Goal: Task Accomplishment & Management: Manage account settings

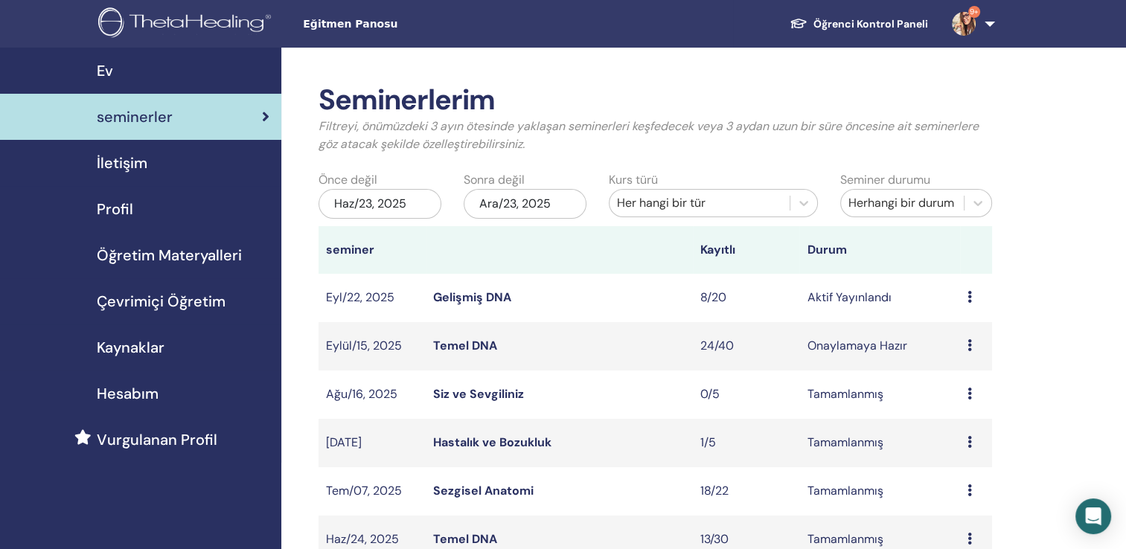
click at [966, 296] on td "Ön izleme Düzenlemek katılımcılar İptal" at bounding box center [976, 298] width 32 height 48
click at [966, 299] on td "Ön izleme Düzenlemek katılımcılar İptal" at bounding box center [976, 298] width 32 height 48
click at [969, 295] on icon at bounding box center [969, 297] width 4 height 12
click at [975, 353] on link "katılımcılar" at bounding box center [961, 352] width 60 height 16
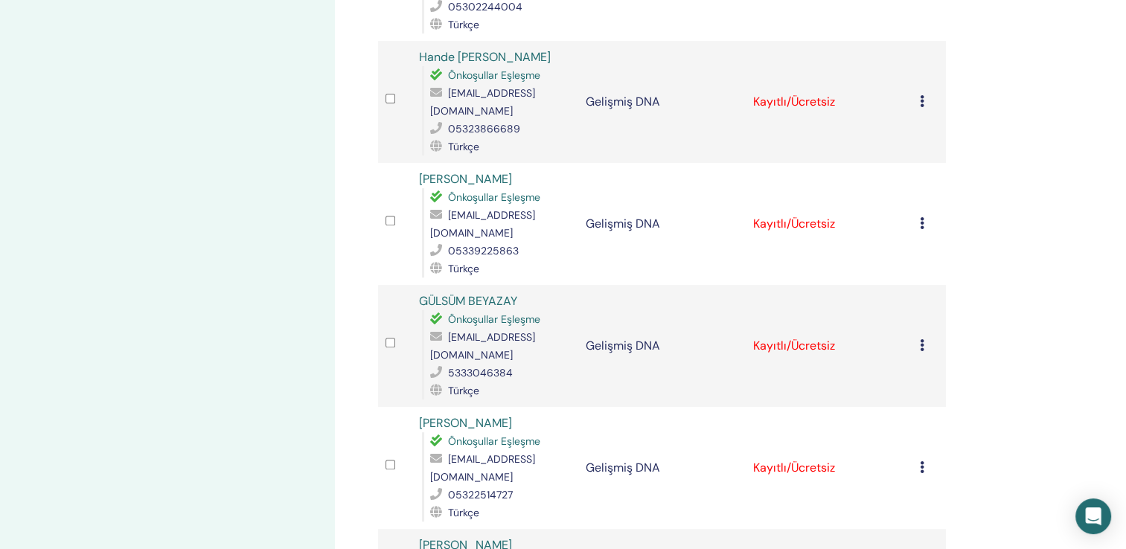
scroll to position [670, 0]
